Goal: Information Seeking & Learning: Learn about a topic

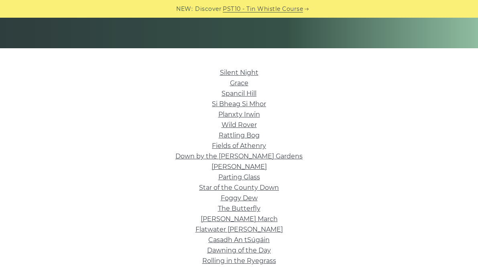
scroll to position [162, 0]
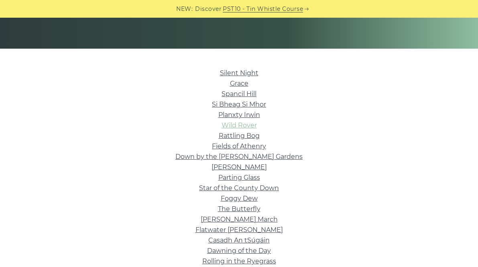
click at [245, 127] on link "Wild Rover" at bounding box center [239, 125] width 35 height 8
click at [225, 191] on link "Star of the County Down" at bounding box center [239, 188] width 80 height 8
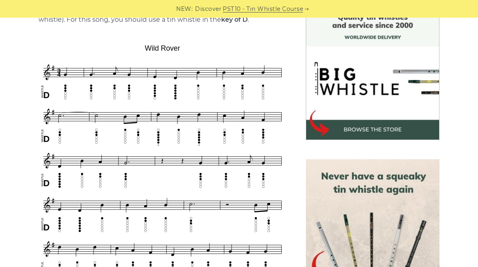
scroll to position [214, 0]
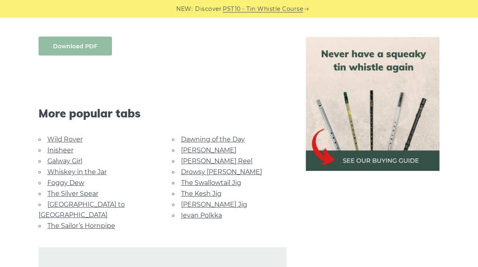
scroll to position [533, 0]
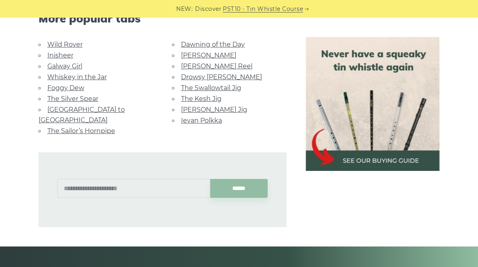
click at [98, 106] on link "[GEOGRAPHIC_DATA] to [GEOGRAPHIC_DATA]" at bounding box center [82, 115] width 86 height 18
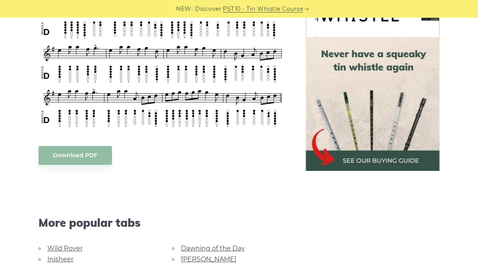
scroll to position [377, 0]
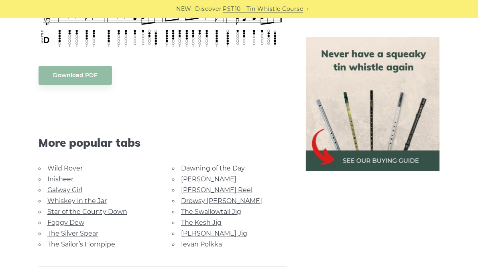
click at [196, 229] on link "[PERSON_NAME] Jig" at bounding box center [214, 233] width 66 height 8
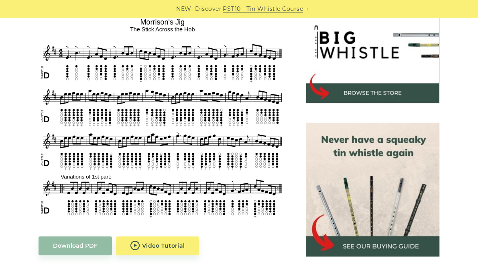
scroll to position [426, 0]
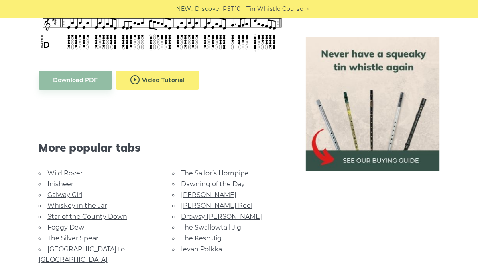
click at [155, 82] on body "NEW: Discover PST10 - Tin Whistle Course Lessons Fingering Charts Tabs & Notes …" at bounding box center [239, 197] width 478 height 1246
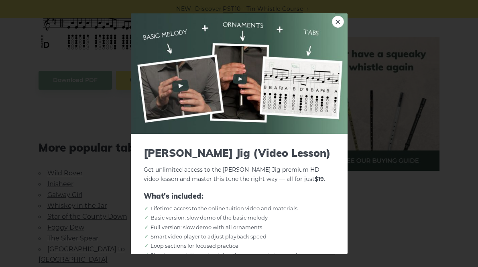
click at [91, 127] on div "× Morrison’s Jig (Video Lesson) Get unlimited access to the Morrison’s Jig prem…" at bounding box center [239, 133] width 478 height 267
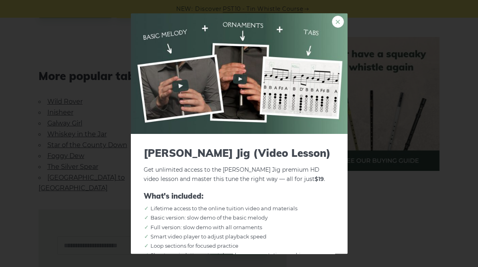
click at [335, 20] on link "×" at bounding box center [338, 22] width 12 height 12
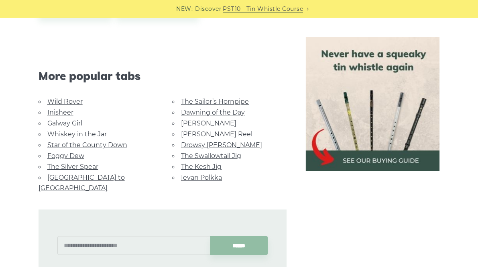
click at [81, 134] on link "Whiskey in the Jar" at bounding box center [76, 134] width 59 height 8
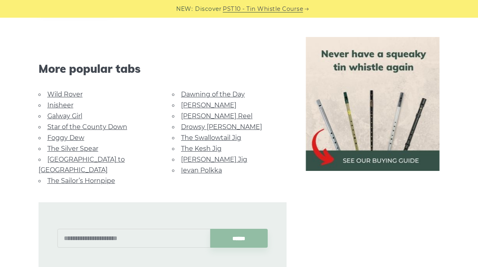
scroll to position [482, 0]
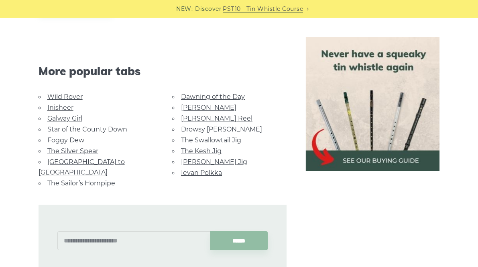
click at [67, 117] on link "Galway Girl" at bounding box center [64, 118] width 35 height 8
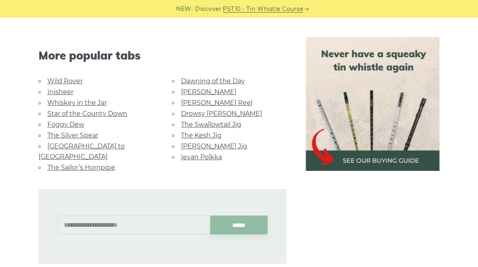
scroll to position [565, 0]
click at [207, 122] on link "The Swallowtail Jig" at bounding box center [211, 124] width 60 height 8
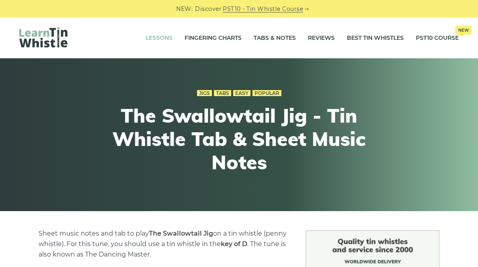
click at [161, 35] on link "Lessons" at bounding box center [159, 38] width 27 height 20
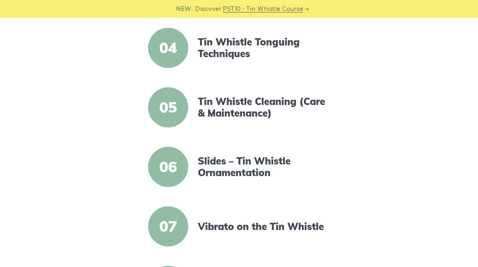
scroll to position [383, 0]
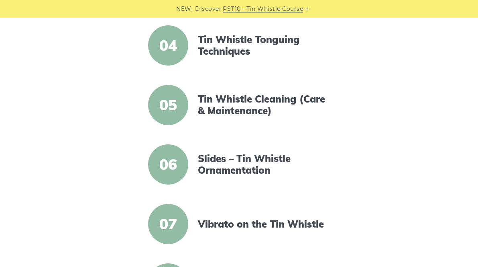
click at [175, 48] on span "04" at bounding box center [168, 45] width 40 height 40
click at [234, 47] on link "Tin Whistle Tonguing Techniques" at bounding box center [265, 45] width 134 height 23
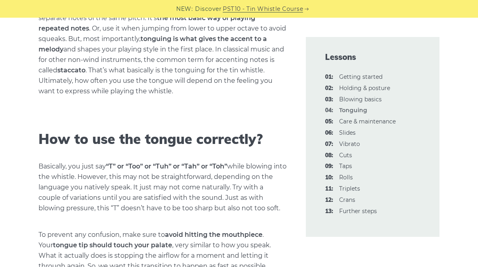
scroll to position [363, 0]
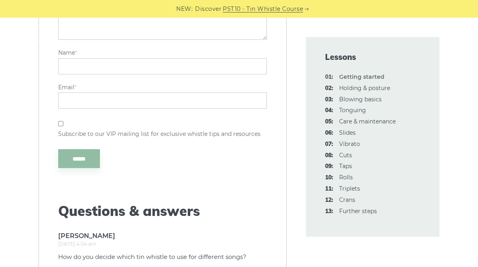
scroll to position [2028, 0]
